Goal: Task Accomplishment & Management: Complete application form

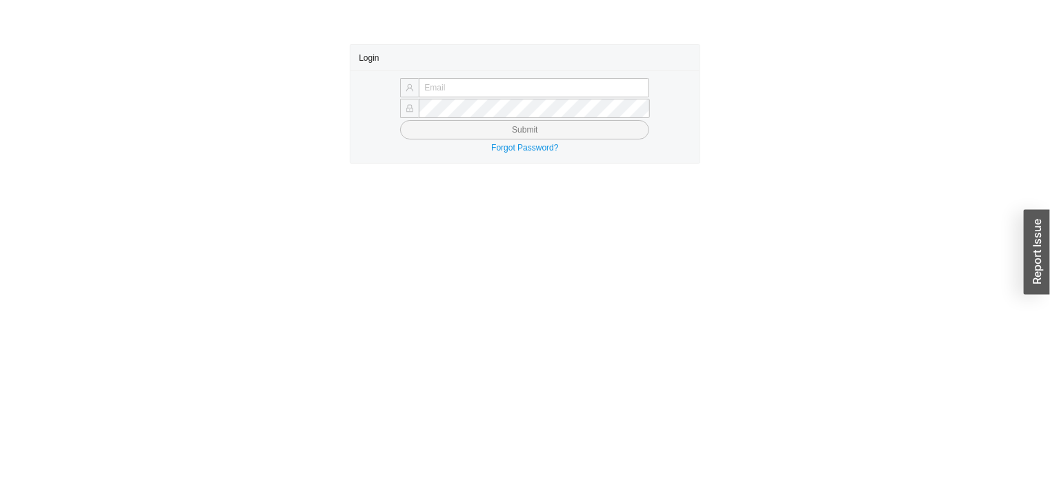
type input "[PERSON_NAME][EMAIL_ADDRESS][DOMAIN_NAME]"
click at [631, 137] on button "Submit" at bounding box center [524, 129] width 249 height 19
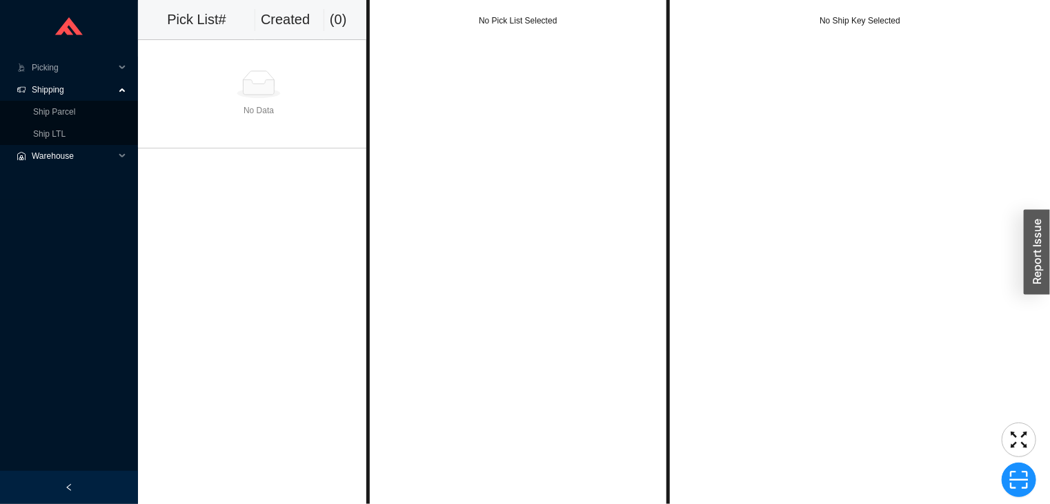
click at [79, 153] on span "Warehouse" at bounding box center [73, 156] width 83 height 22
click at [66, 130] on link "Ship LTL" at bounding box center [49, 134] width 32 height 10
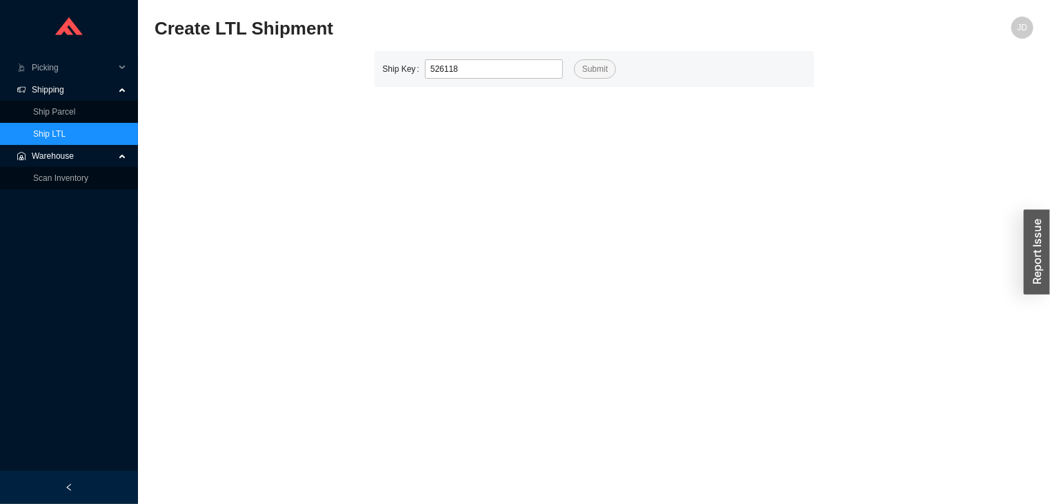
type input "526118"
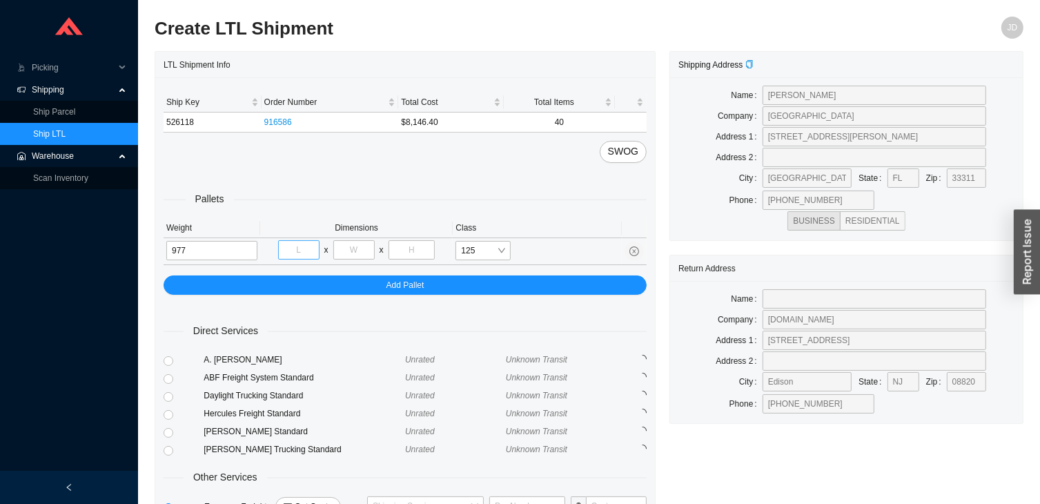
type input "977"
click at [309, 250] on input "tel" at bounding box center [298, 249] width 41 height 19
type input "48"
click at [356, 253] on input "tel" at bounding box center [353, 249] width 41 height 19
type input "52"
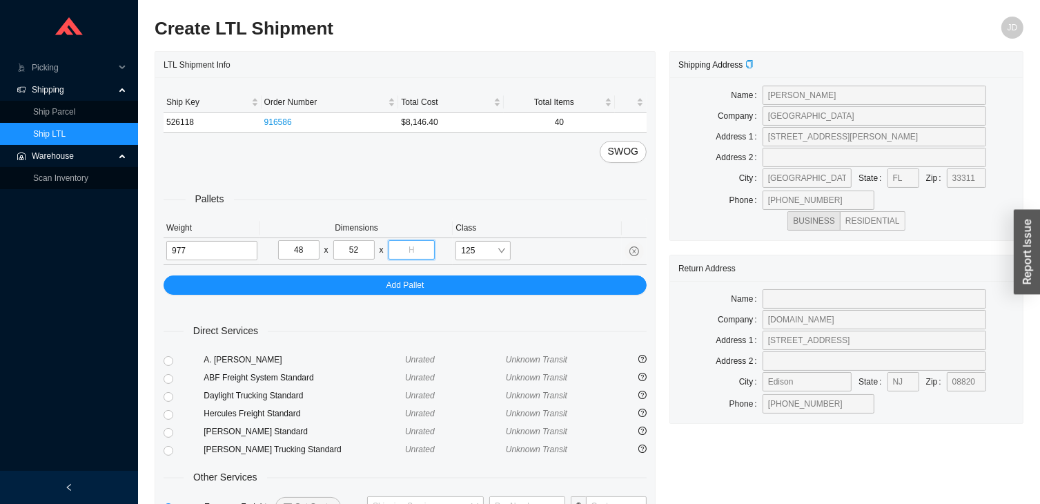
click at [414, 251] on input "tel" at bounding box center [411, 249] width 47 height 19
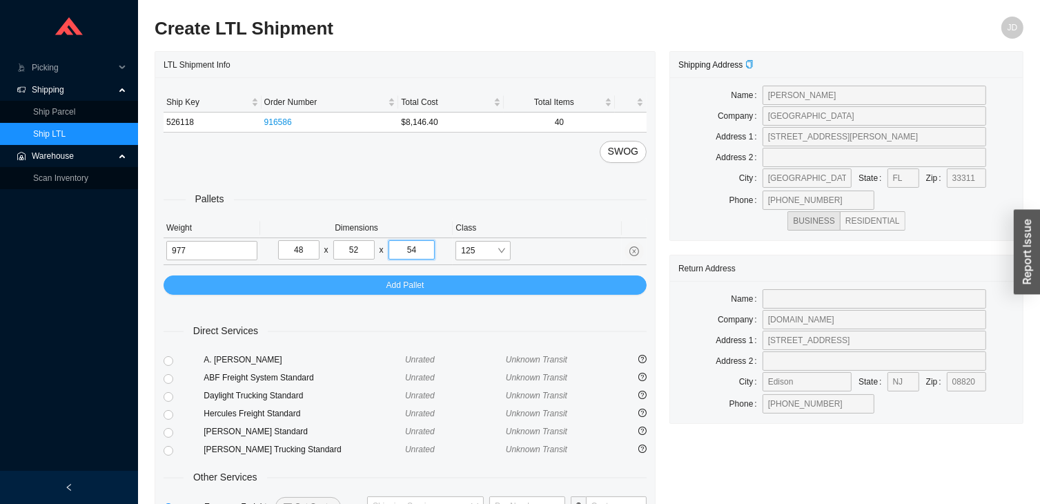
type input "54"
click at [432, 283] on button "Add Pallet" at bounding box center [404, 284] width 483 height 19
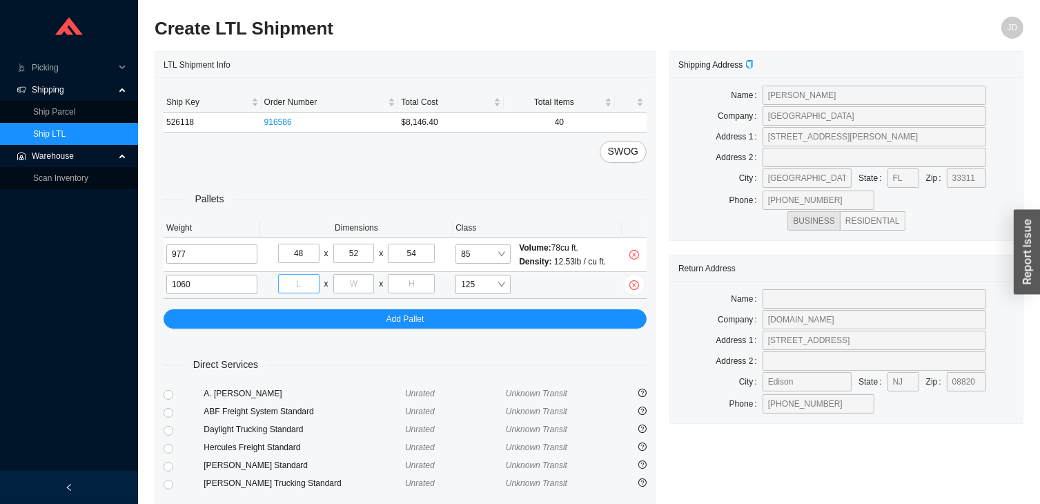
type input "1060"
click at [301, 285] on input "tel" at bounding box center [298, 283] width 41 height 19
type input "48"
click at [355, 287] on input "tel" at bounding box center [353, 283] width 41 height 19
type input "48"
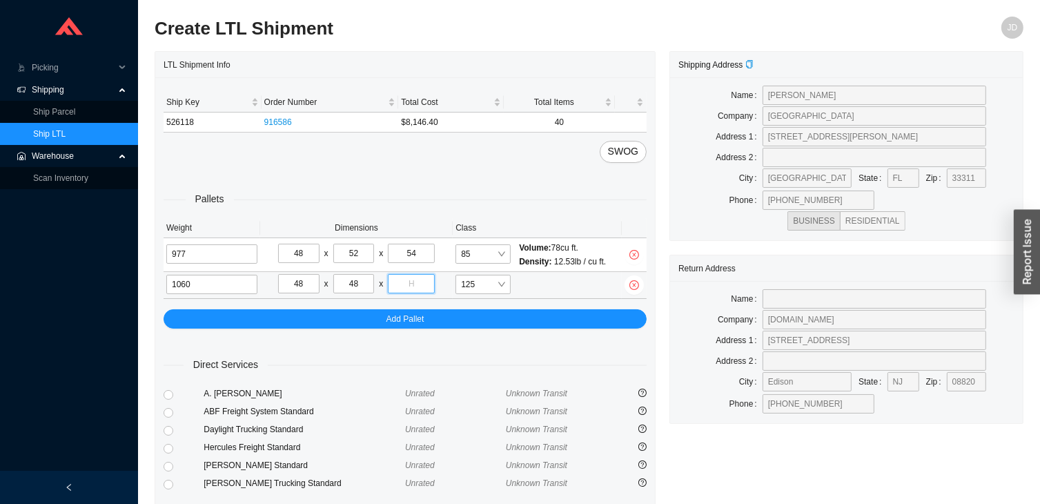
click at [413, 283] on input "tel" at bounding box center [411, 283] width 47 height 19
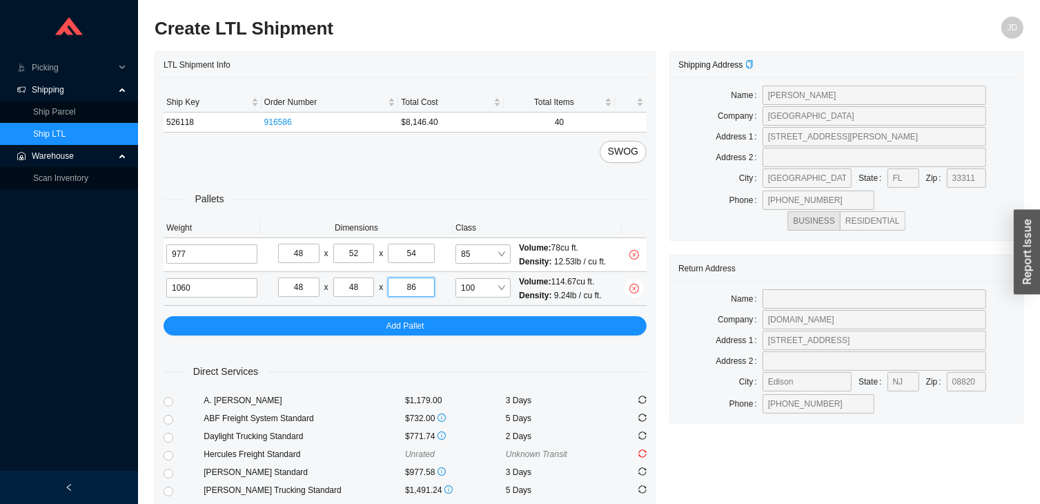
type input "86"
click at [227, 289] on input "1060" at bounding box center [211, 287] width 91 height 19
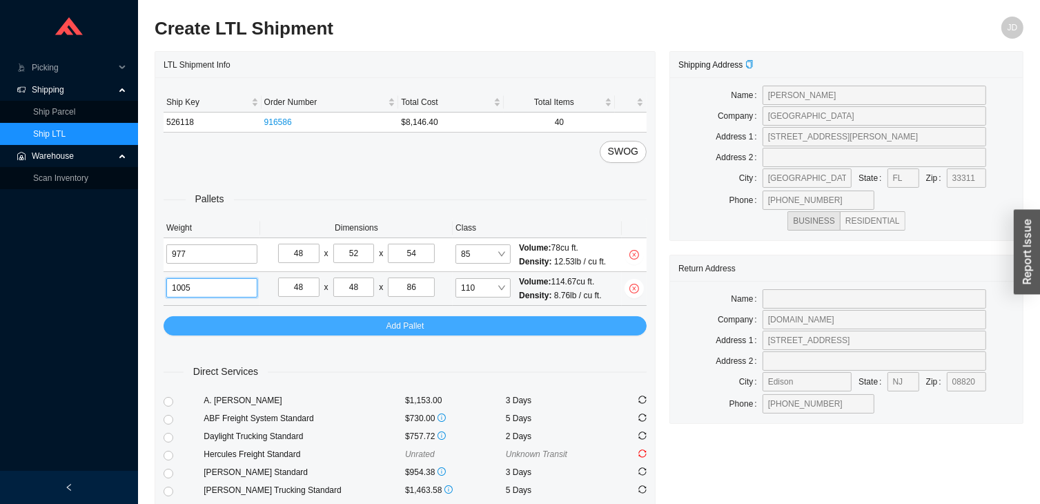
type input "1005"
click at [455, 323] on button "Add Pallet" at bounding box center [404, 325] width 483 height 19
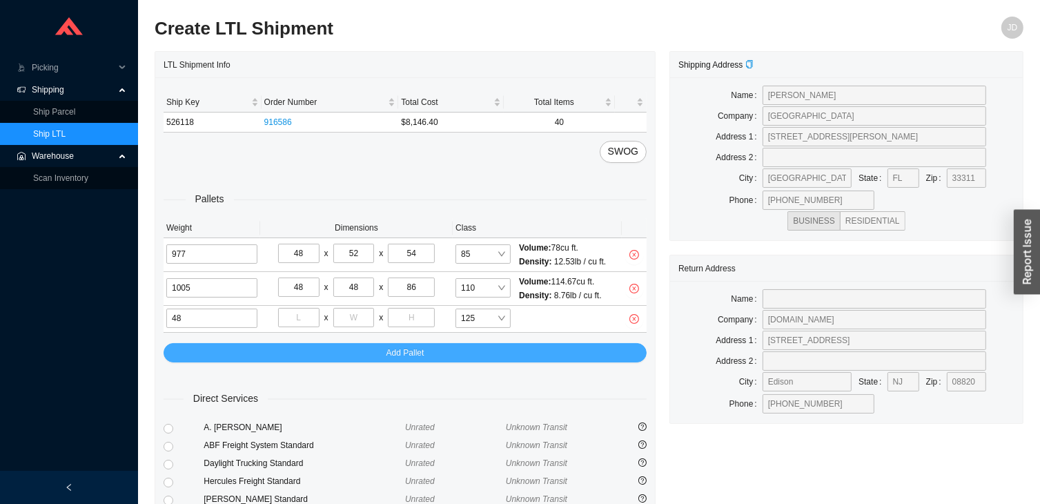
type input "4"
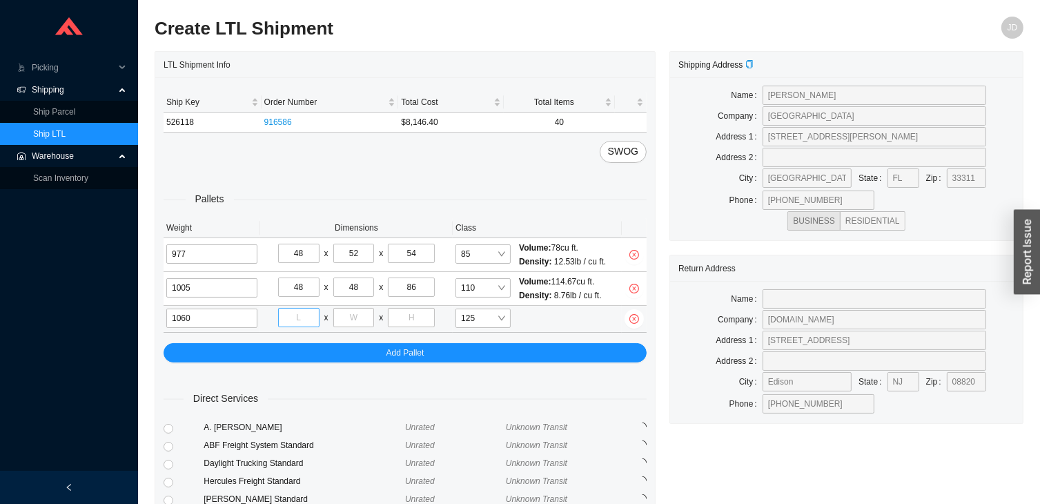
type input "1060"
click at [297, 316] on input "tel" at bounding box center [298, 317] width 41 height 19
type input "48"
click at [350, 317] on input "tel" at bounding box center [353, 317] width 41 height 19
type input "48"
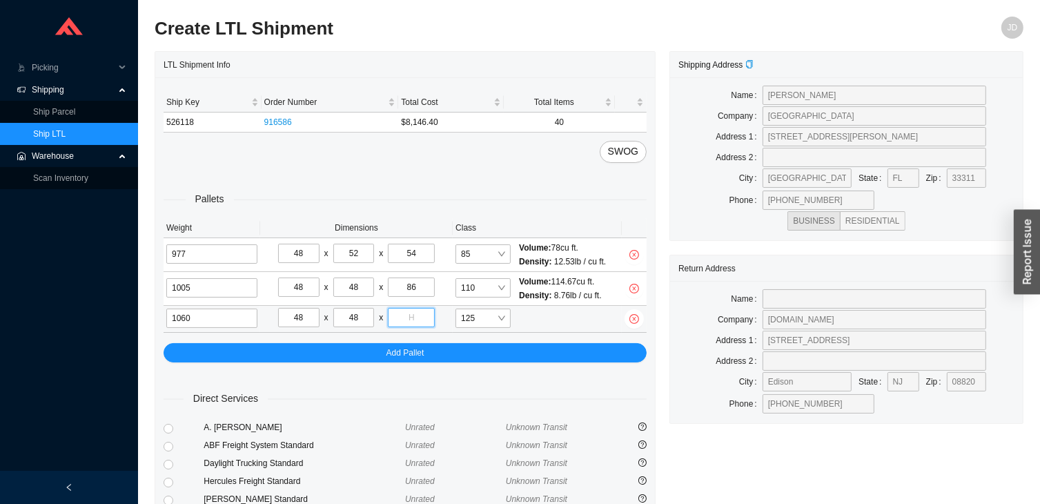
click at [408, 322] on input "tel" at bounding box center [411, 317] width 47 height 19
click at [428, 284] on input "86" at bounding box center [411, 286] width 47 height 19
type input "8"
type input "51"
click at [406, 315] on input "tel" at bounding box center [411, 317] width 47 height 19
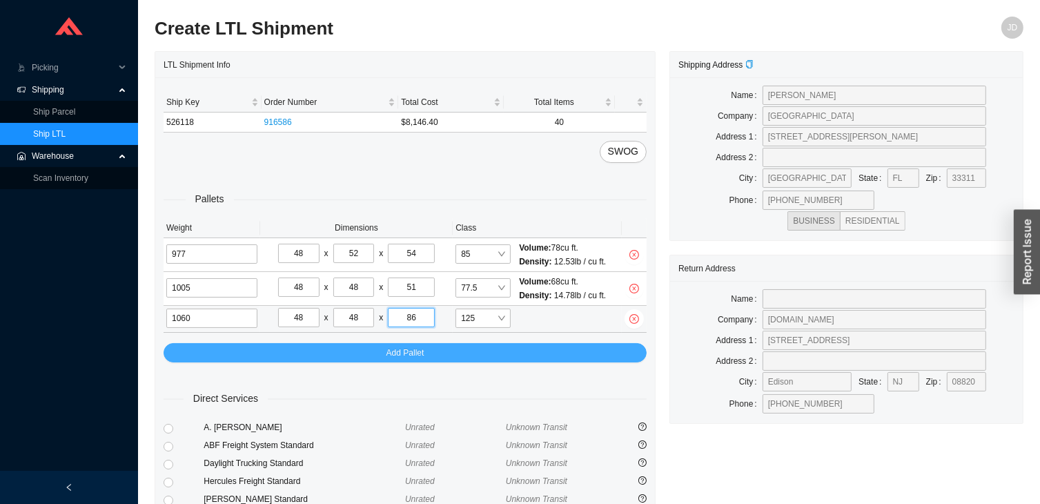
type input "86"
click at [474, 350] on button "Add Pallet" at bounding box center [404, 352] width 483 height 19
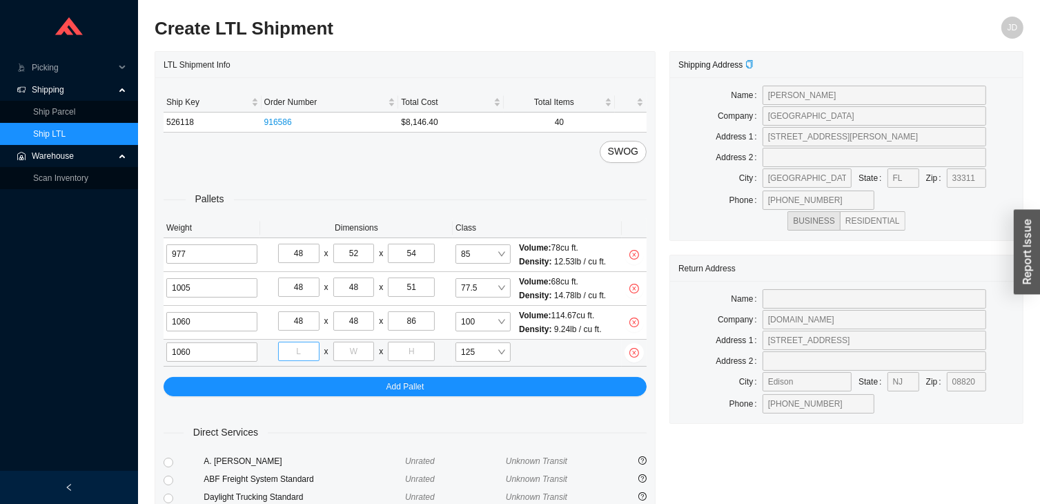
type input "1060"
click at [296, 353] on input "tel" at bounding box center [298, 350] width 41 height 19
type input "48"
click at [349, 356] on input "tel" at bounding box center [353, 350] width 41 height 19
type input "48"
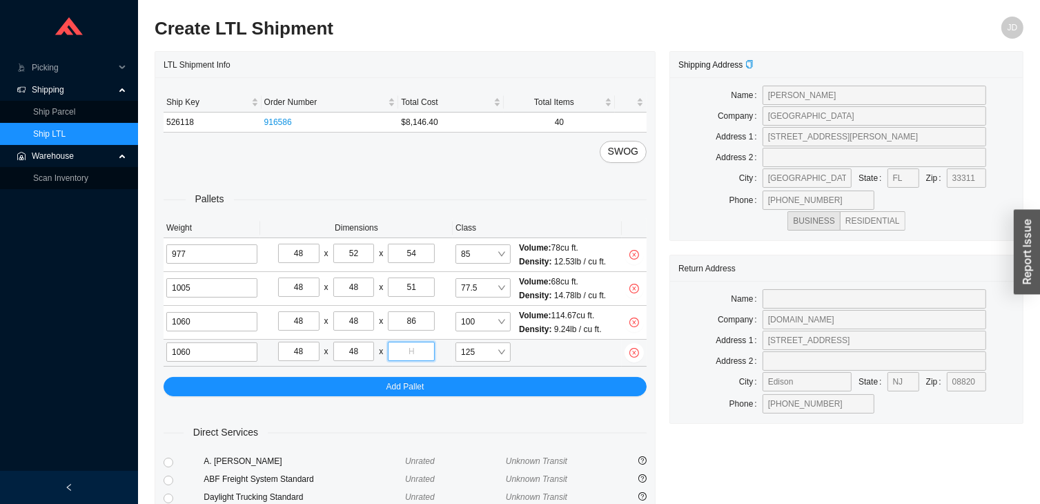
click at [405, 348] on input "tel" at bounding box center [411, 350] width 47 height 19
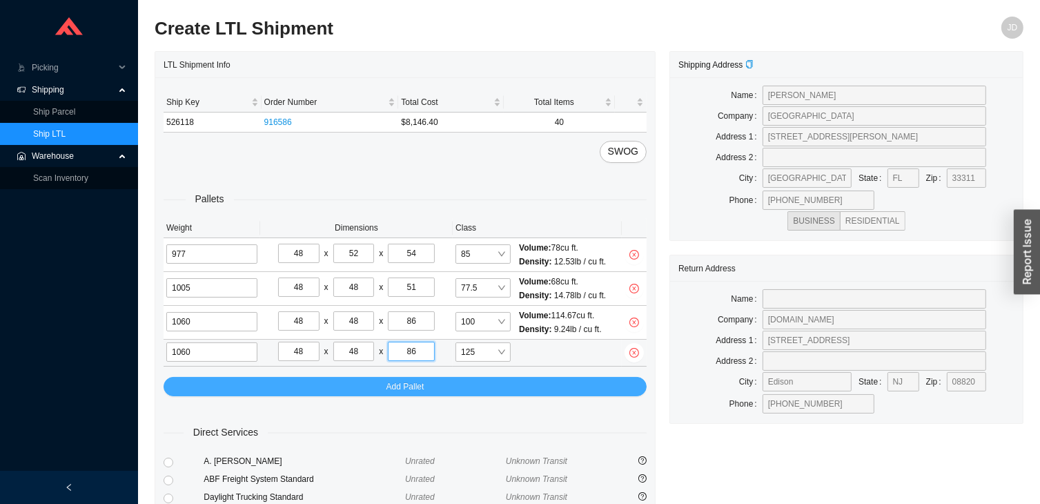
type input "86"
click at [516, 386] on button "Add Pallet" at bounding box center [404, 386] width 483 height 19
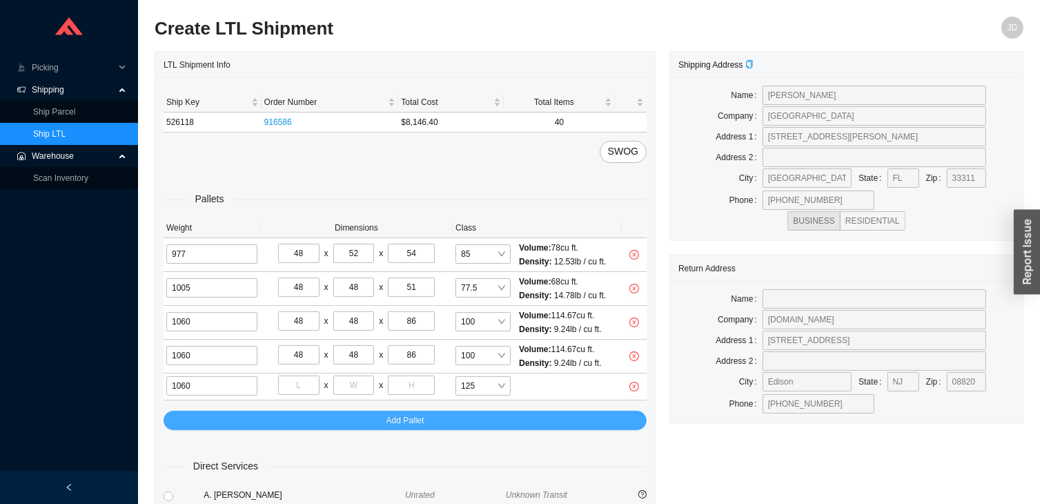
type input "1060"
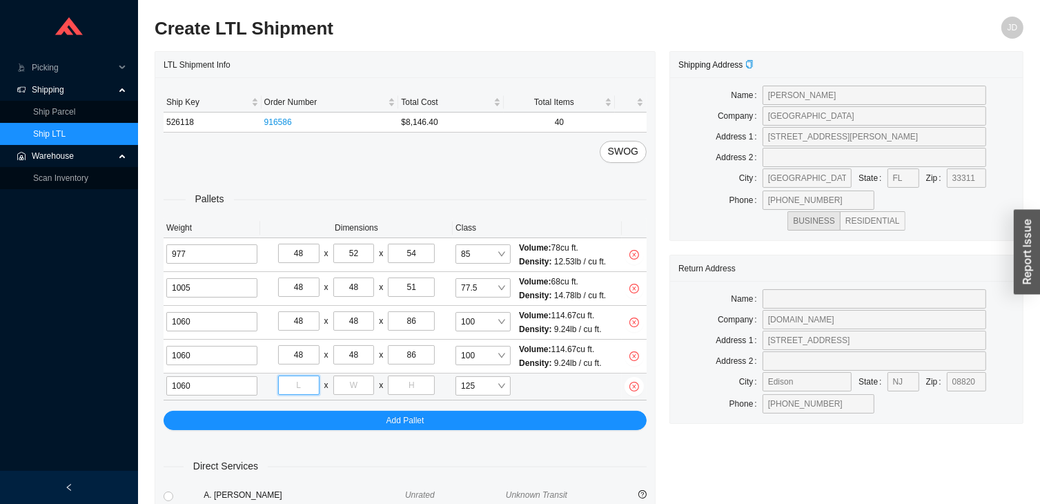
click at [299, 388] on input "tel" at bounding box center [298, 384] width 41 height 19
type input "48"
click at [346, 388] on input "tel" at bounding box center [353, 384] width 41 height 19
type input "48"
click at [414, 384] on input "tel" at bounding box center [411, 384] width 47 height 19
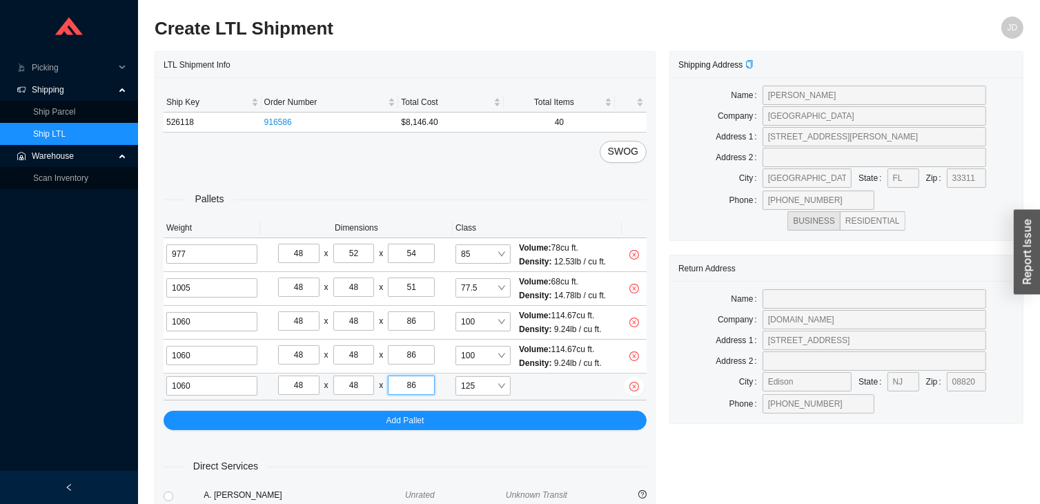
type input "86"
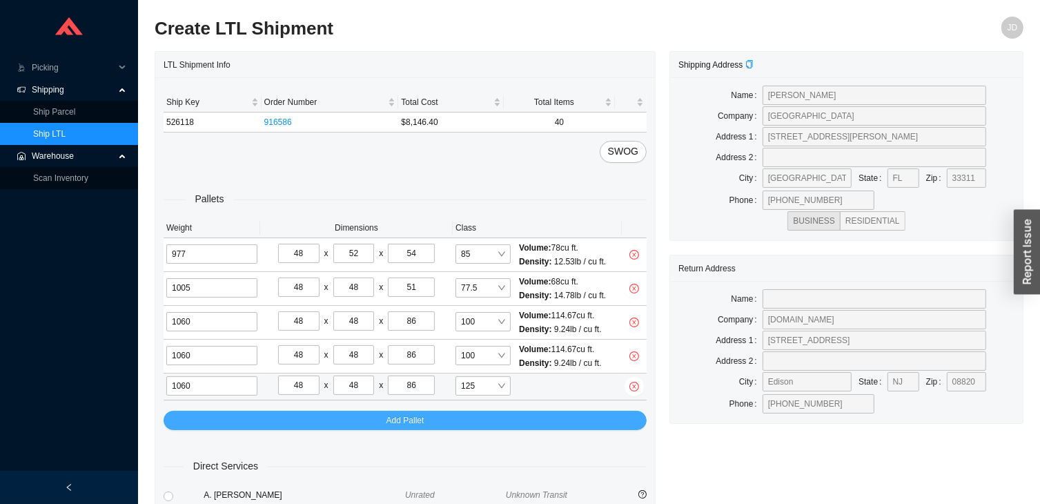
click at [523, 413] on div "Pallets Weight Dimensions Class 977 48 x 52 x 54 85 Volume: 78 cu ft. Density: …" at bounding box center [404, 296] width 483 height 267
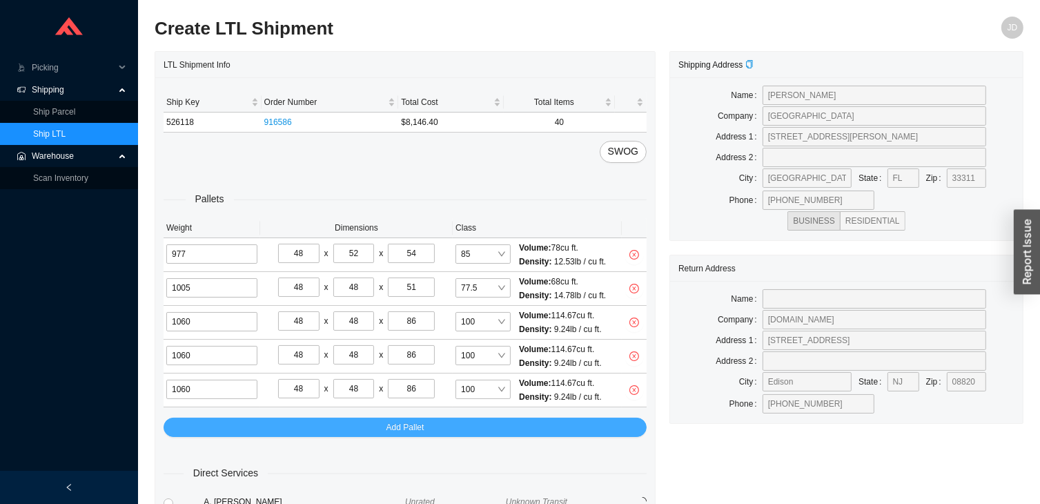
click at [452, 417] on button "Add Pallet" at bounding box center [404, 426] width 483 height 19
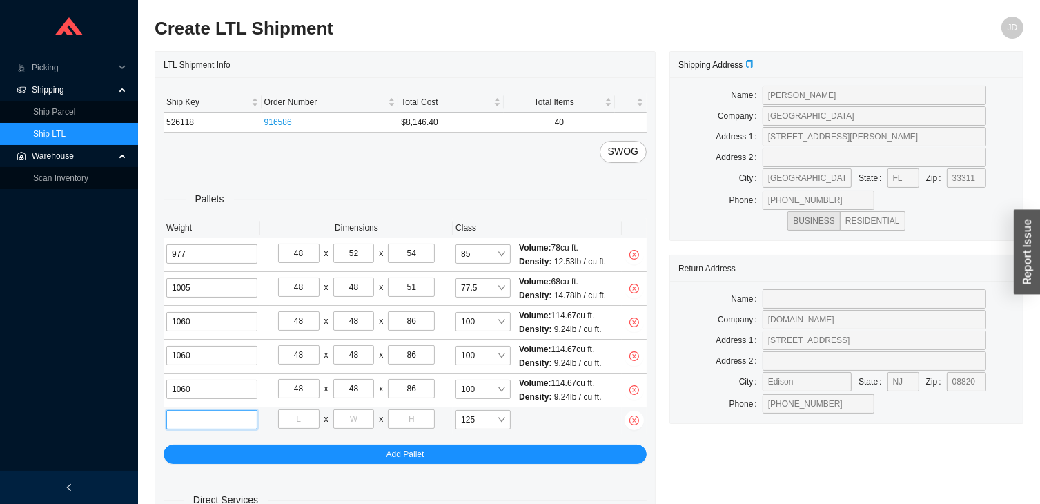
click at [221, 424] on input "tel" at bounding box center [211, 419] width 91 height 19
type input "1060"
click at [299, 420] on input "tel" at bounding box center [298, 418] width 41 height 19
type input "48"
click at [352, 422] on input "tel" at bounding box center [353, 418] width 41 height 19
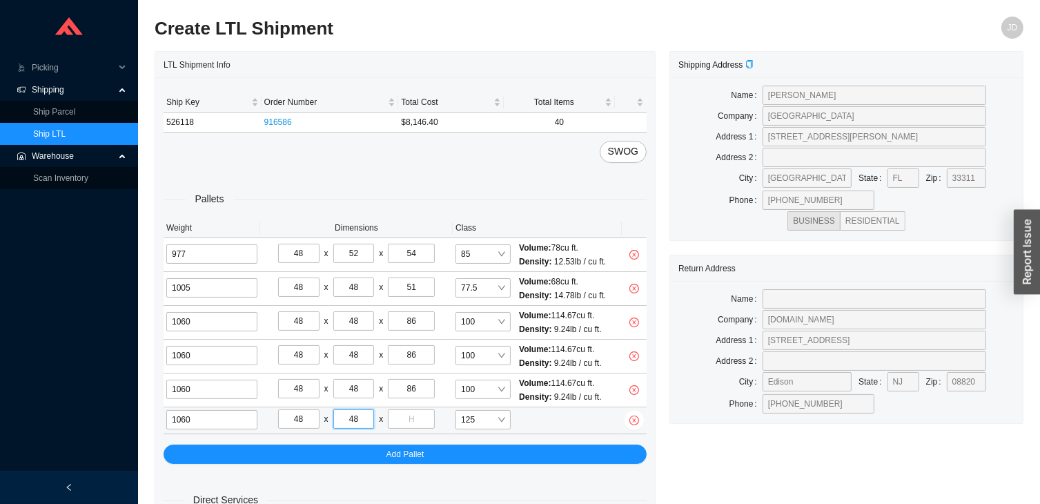
type input "48"
click at [412, 416] on input "tel" at bounding box center [411, 418] width 47 height 19
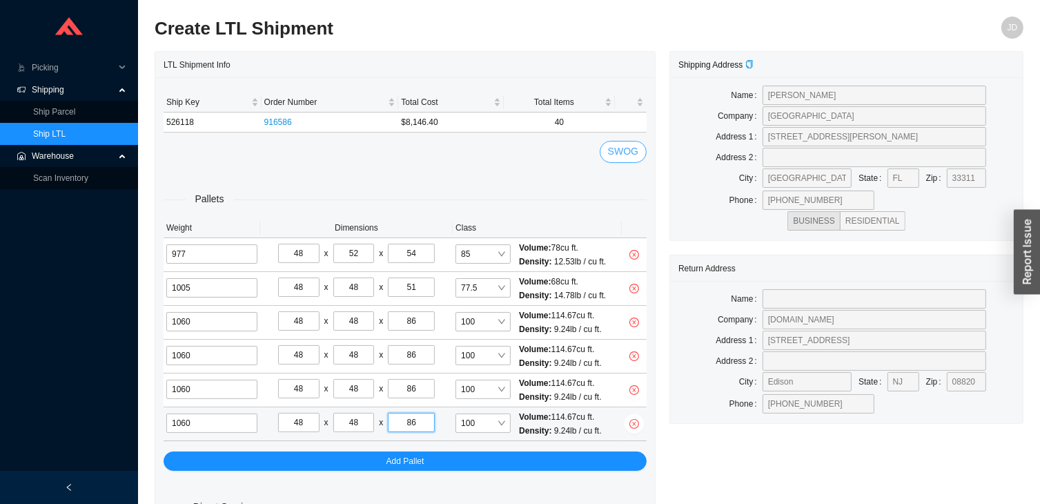
type input "86"
click at [632, 157] on span "SWOG" at bounding box center [623, 151] width 30 height 16
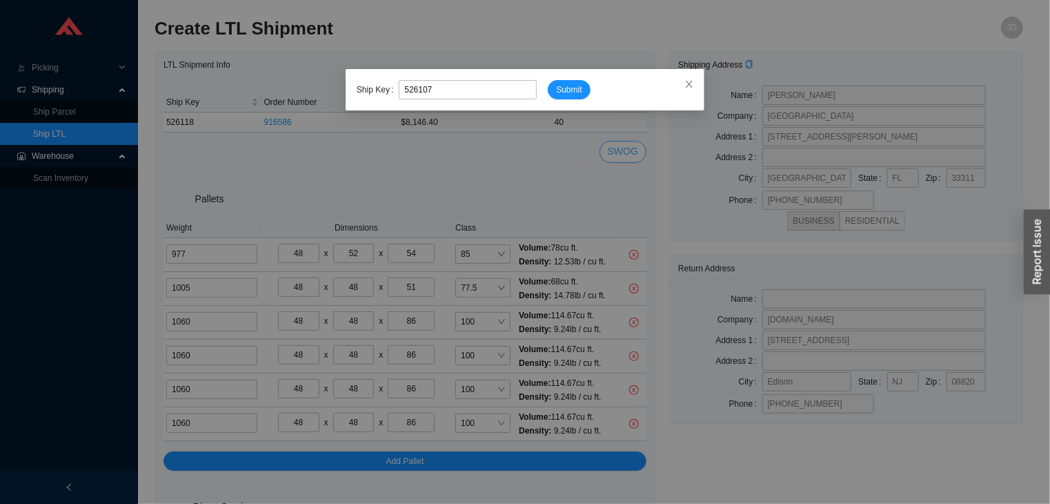
type input "526107"
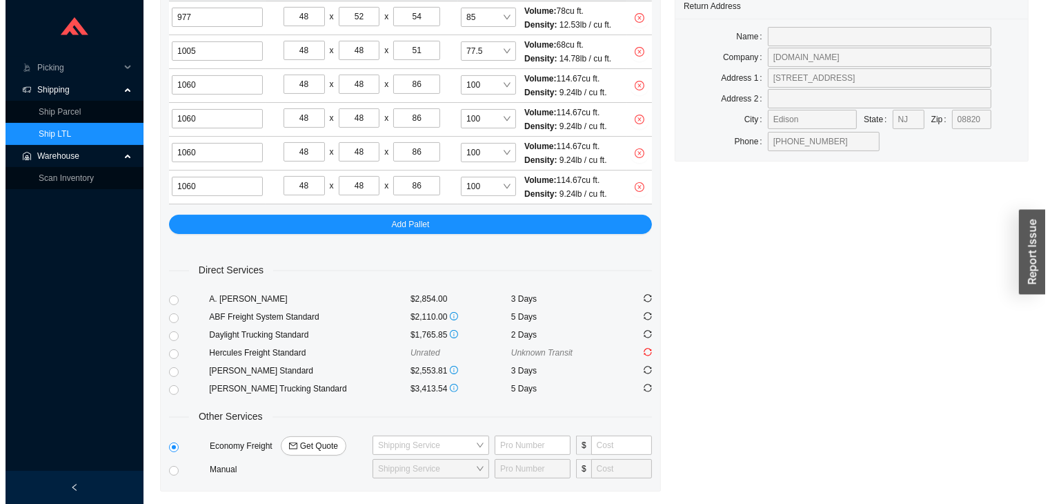
scroll to position [302, 0]
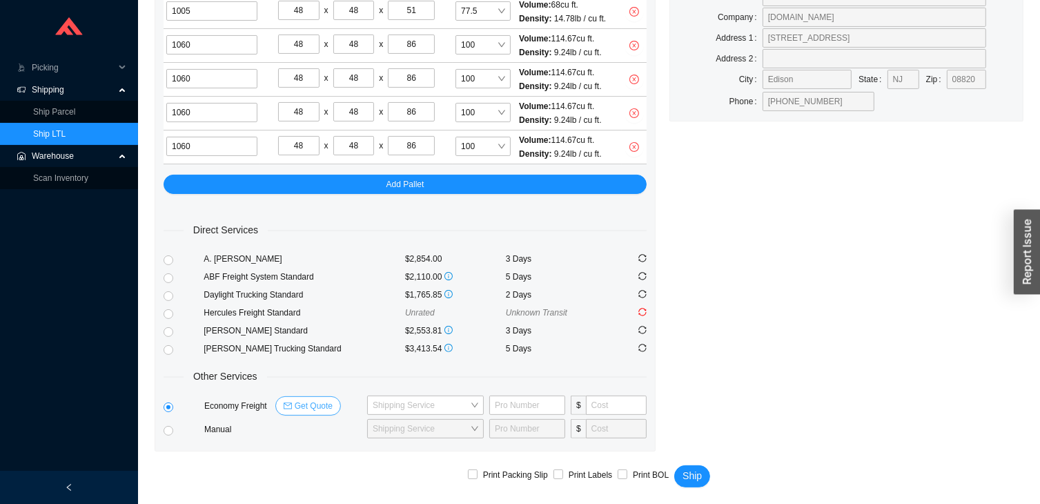
click at [301, 406] on span "Get Quote" at bounding box center [314, 406] width 38 height 14
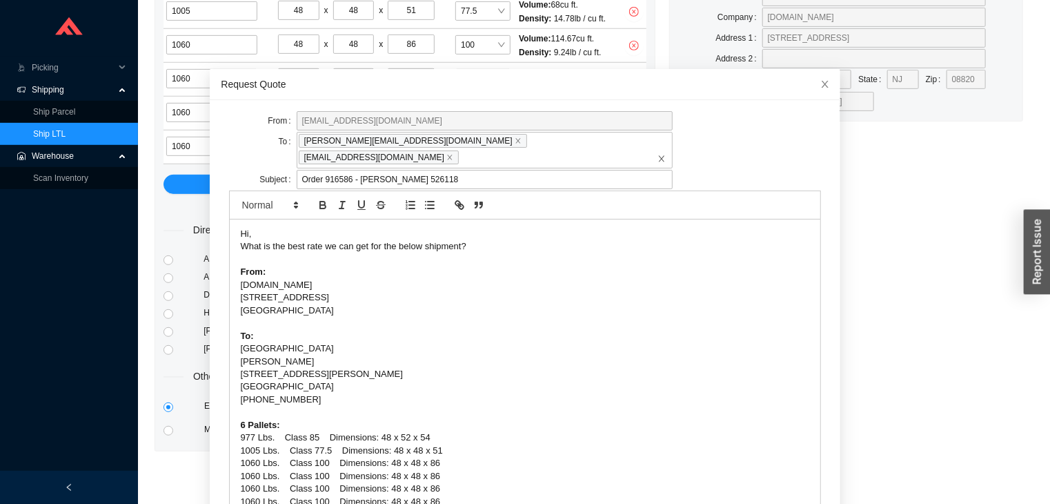
scroll to position [32, 0]
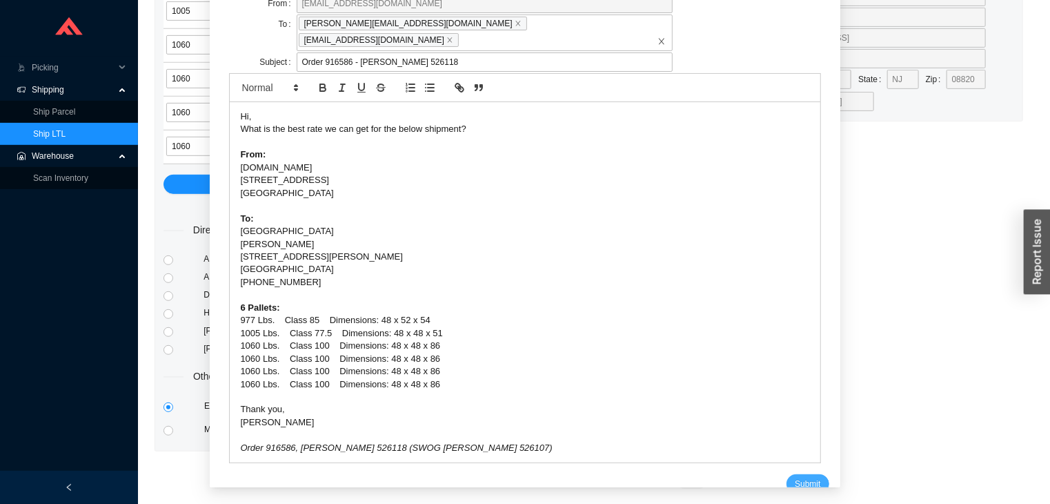
click at [795, 477] on span "Submit" at bounding box center [808, 484] width 26 height 14
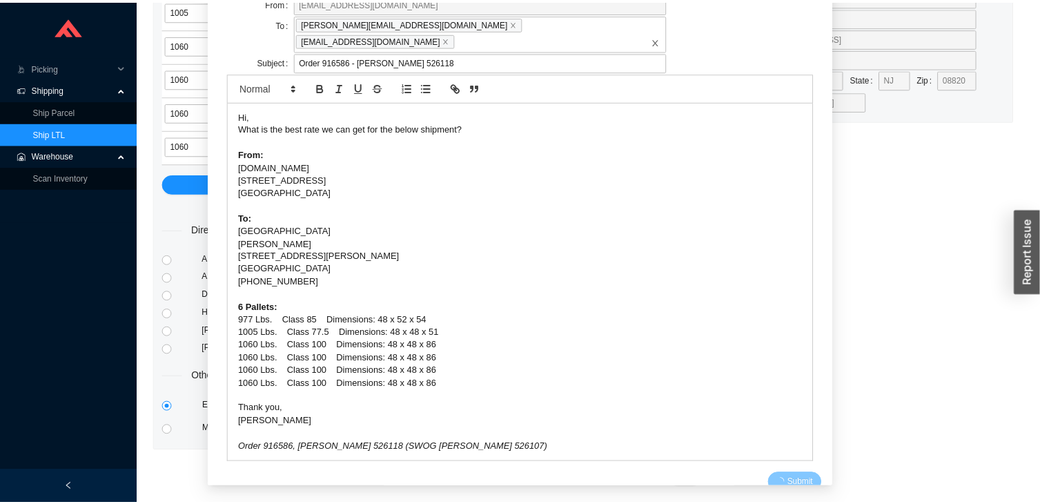
scroll to position [17, 0]
